Goal: Information Seeking & Learning: Learn about a topic

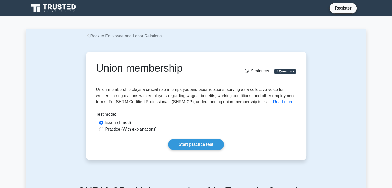
click at [338, 82] on div "Union membership 5 minutes 5 Questions Read more Union Membership" at bounding box center [196, 105] width 340 height 133
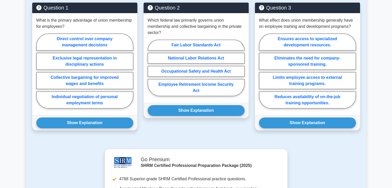
scroll to position [237, 0]
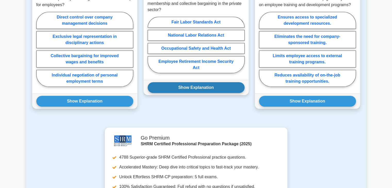
click at [203, 89] on button "Show Explanation" at bounding box center [196, 87] width 97 height 11
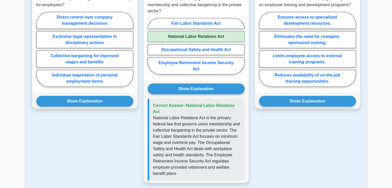
click at [94, 154] on div "Question 1 What is the primary advantage of union membership for employees? Dir…" at bounding box center [84, 85] width 111 height 208
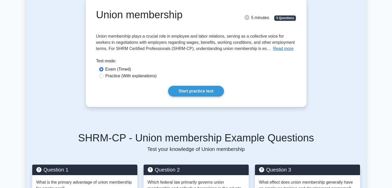
scroll to position [0, 0]
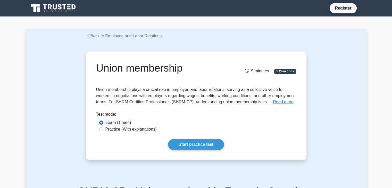
click at [124, 36] on link "Back to Employee and Labor Relations" at bounding box center [124, 36] width 76 height 4
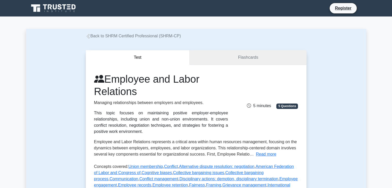
click at [244, 60] on link "Flashcards" at bounding box center [248, 57] width 116 height 15
